Goal: Communication & Community: Answer question/provide support

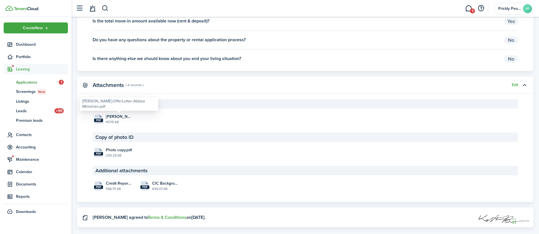
scroll to position [1230, 0]
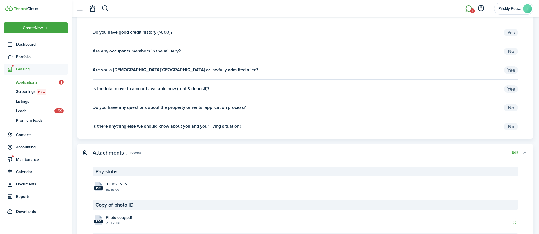
click at [463, 8] on li "1" at bounding box center [468, 8] width 13 height 14
click at [467, 9] on link "1" at bounding box center [468, 8] width 11 height 14
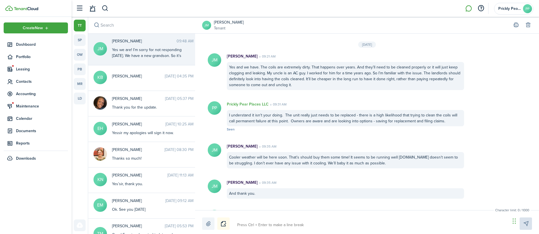
scroll to position [672, 0]
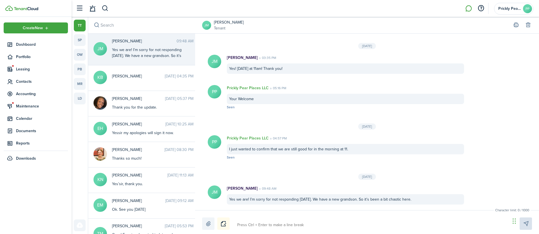
click at [151, 59] on div "Yes we are! I’m sorry for not responding [DATE]. We have a new grandson. So it’…" at bounding box center [147, 56] width 70 height 18
click at [344, 222] on textarea at bounding box center [371, 225] width 273 height 10
type textarea "C"
type textarea "Co"
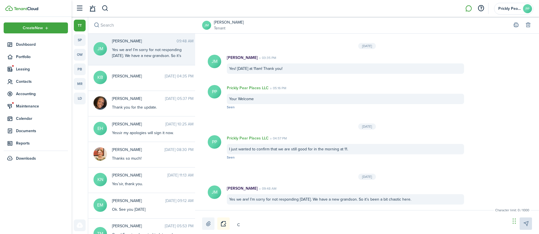
type textarea "Co"
type textarea "Con"
type textarea "Cont"
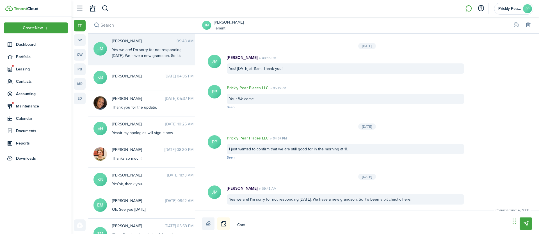
type textarea "Con"
type textarea "Cong"
type textarea "Congr"
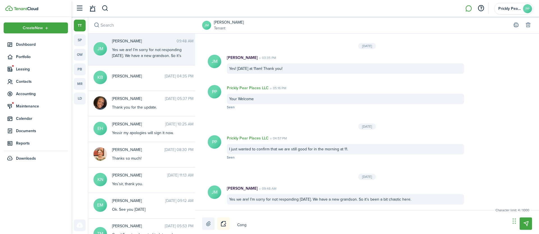
type textarea "Congr"
type textarea "Congra"
type textarea "Congrad"
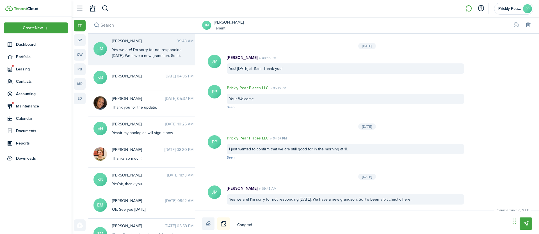
type textarea "Congradu"
type textarea "Congradul"
type textarea "Congradula"
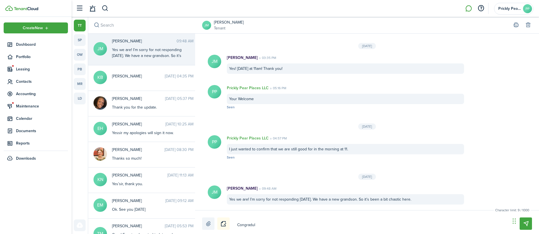
type textarea "Congradula"
type textarea "Congradulat"
type textarea "Congradulati"
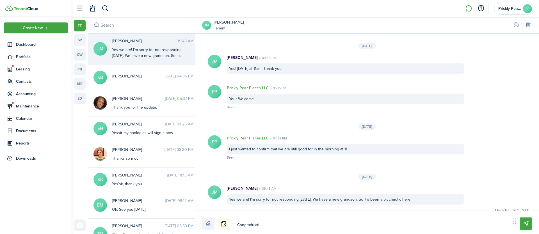
type textarea "Congradulatio"
type textarea "Congradulation"
type textarea "Congradulations"
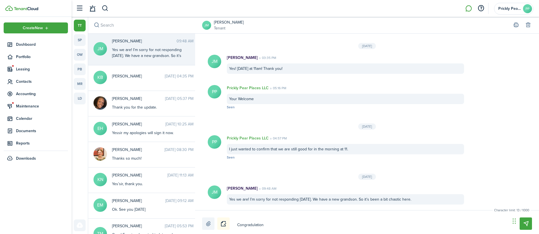
type textarea "Congradulations"
type textarea "Congradulations o"
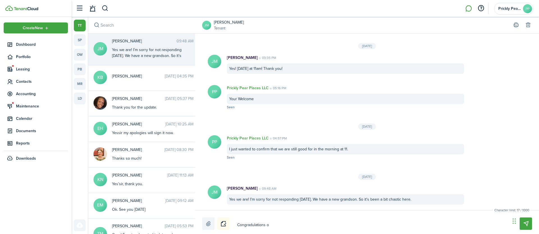
type textarea "Congradulations on"
type textarea "Congradulations on t"
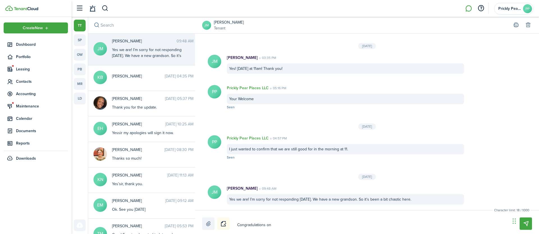
type textarea "Congradulations on t"
type textarea "Congradulations on th"
type textarea "Congradulations on the"
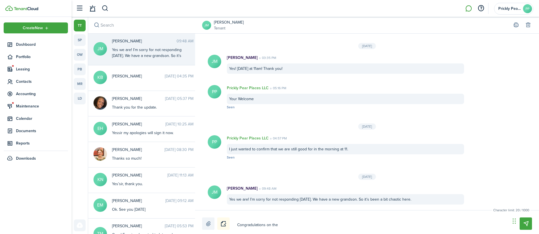
type textarea "Congradulations on the"
type textarea "Congradulations on the t"
type textarea "Congradulations on the th"
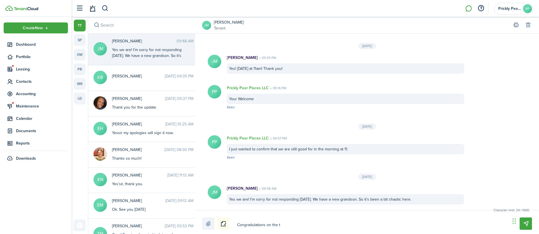
type textarea "Congradulations on the th"
type textarea "Congradulations on the t"
type textarea "Congradulations on the"
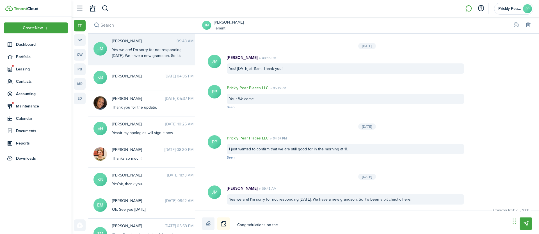
type textarea "Congradulations on the n"
type textarea "Congradulations on the ne"
type textarea "Congradulations on the new"
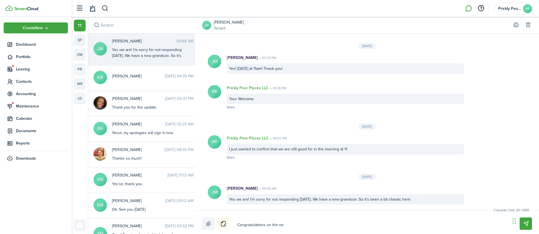
type textarea "Congradulations on the new"
type textarea "Congradulations on the new G"
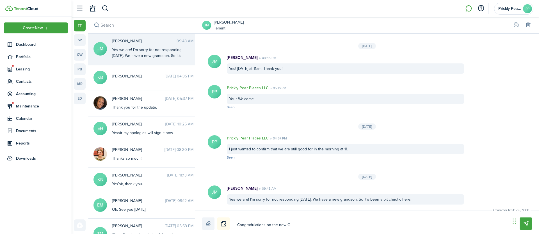
type textarea "Congradulations on the new Gr"
type textarea "Congradulations on the new Gra"
type textarea "Congradulations on the new Gran"
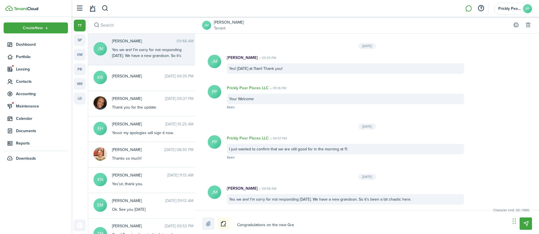
type textarea "Congradulations on the new Gran"
type textarea "Congradulations on the new Grand"
type textarea "Congradulations on the new Grands"
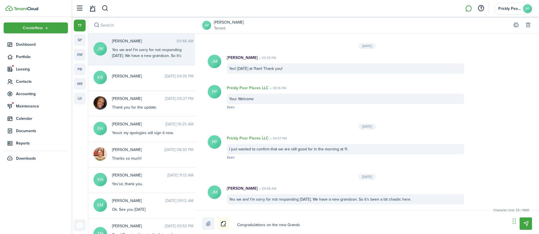
type textarea "Congradulations on the new Grandso"
type textarea "Congradulations on the new Grandson"
type textarea "Congradulations on the new Grandson."
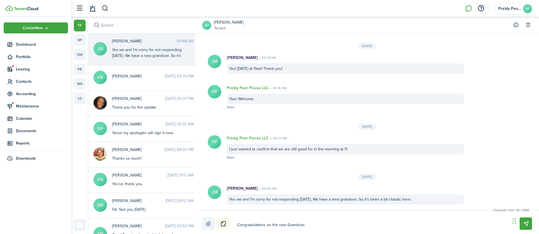
type textarea "Congradulations on the new Grandson."
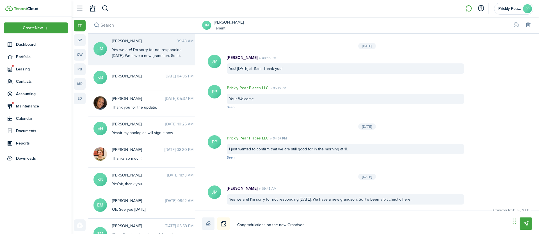
type textarea "Congradulations on the new Grandson. I"
type textarea "Congradulations on the new Grandson. I w"
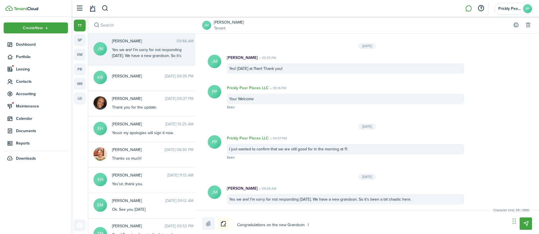
type textarea "Congradulations on the new Grandson. I w"
type textarea "Congradulations on the new Grandson. I wi"
type textarea "Congradulations on the new Grandson. I wil"
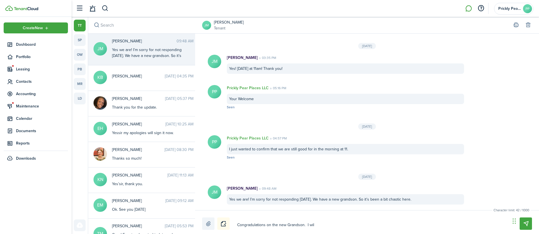
type textarea "Congradulations on the new Grandson. I will"
type textarea "Congradulations on the new Grandson. I will s"
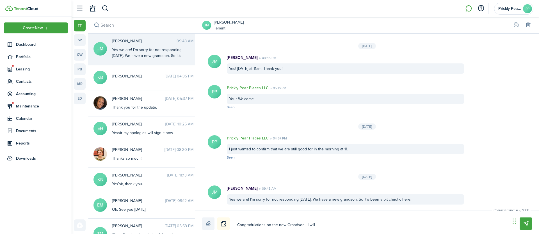
type textarea "Congradulations on the new Grandson. I will s"
type textarea "Congradulations on the new Grandson. I will se"
type textarea "Congradulations on the new Grandson. I will see"
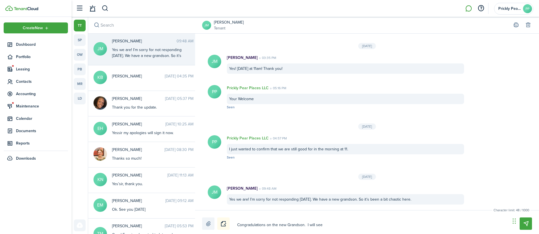
type textarea "Congradulations on the new Grandson. I will see"
type textarea "Congradulations on the new Grandson. I will see y"
type textarea "Congradulations on the new Grandson. I will see yo"
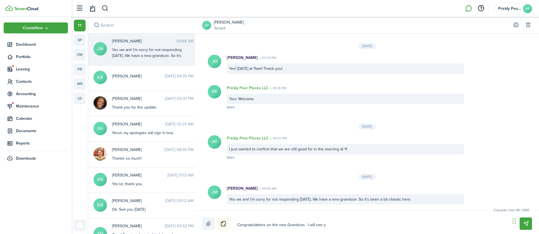
type textarea "Congradulations on the new Grandson. I will see yo"
type textarea "Congradulations on the new Grandson. I will see you"
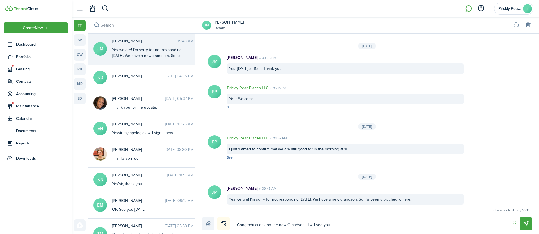
type textarea "Congradulations on the new Grandson. I will see you s"
type textarea "Congradulations on the new Grandson. I will see you so"
type textarea "Congradulations on the new Grandson. I will see you soo"
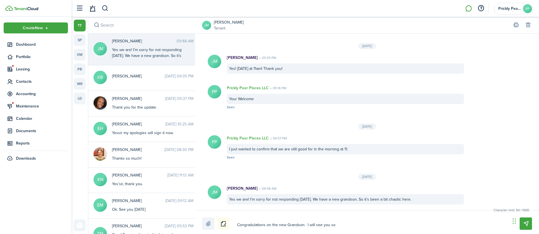
type textarea "Congradulations on the new Grandson. I will see you soo"
type textarea "Congradulations on the new Grandson. I will see you soon"
type textarea "Congradulations on the new Grandson. I will see you soon."
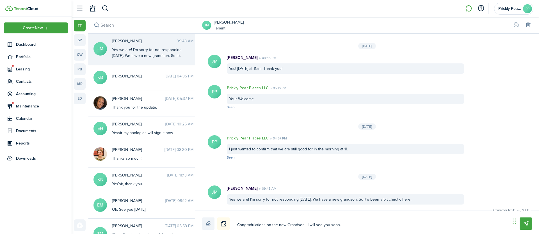
type textarea "Congratulations on the new Grandson. I will see you soon."
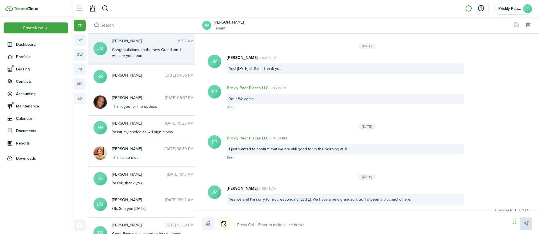
scroll to position [708, 0]
